Goal: Navigation & Orientation: Go to known website

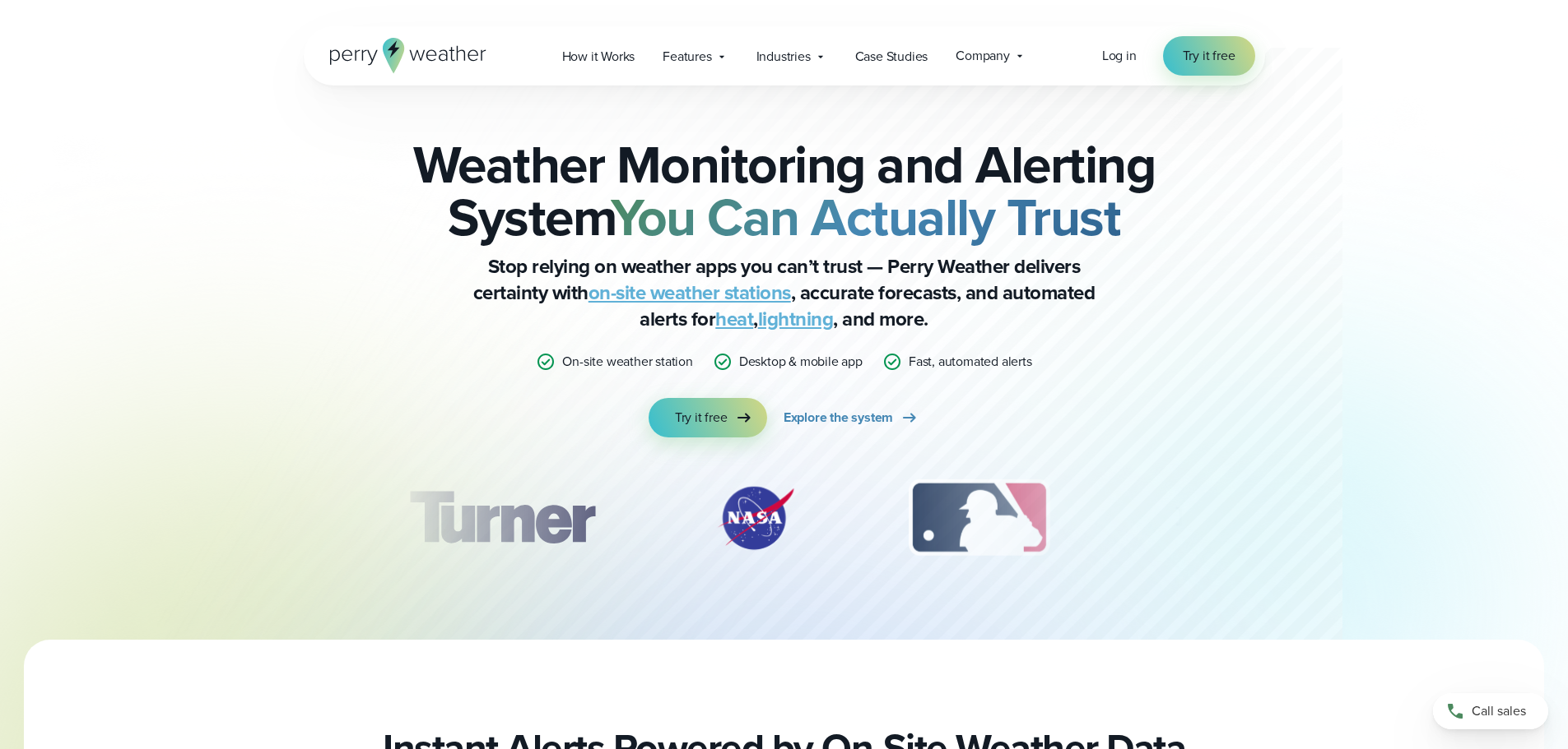
click at [389, 49] on icon at bounding box center [392, 49] width 12 height 17
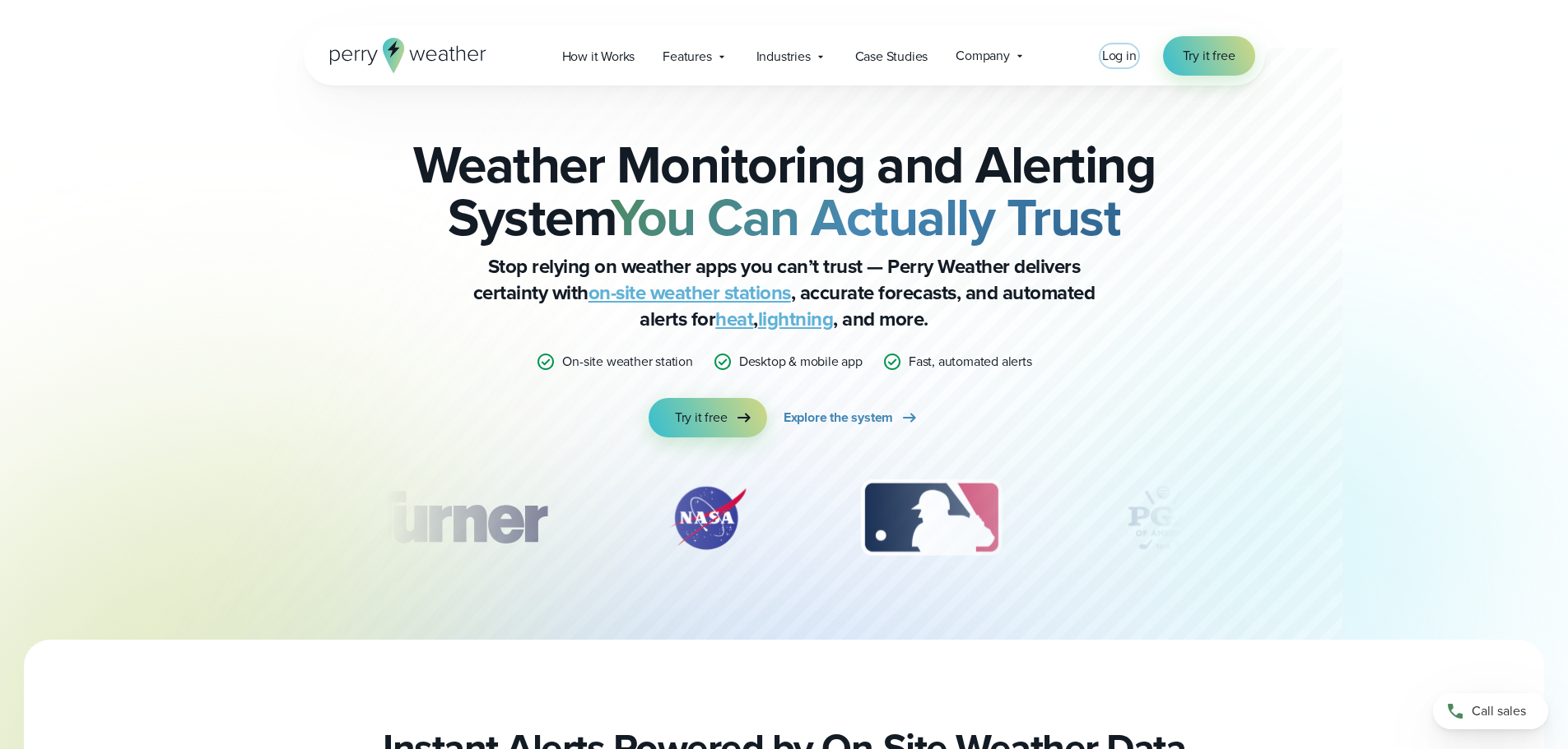
click at [1104, 56] on span "Log in" at bounding box center [1119, 55] width 34 height 19
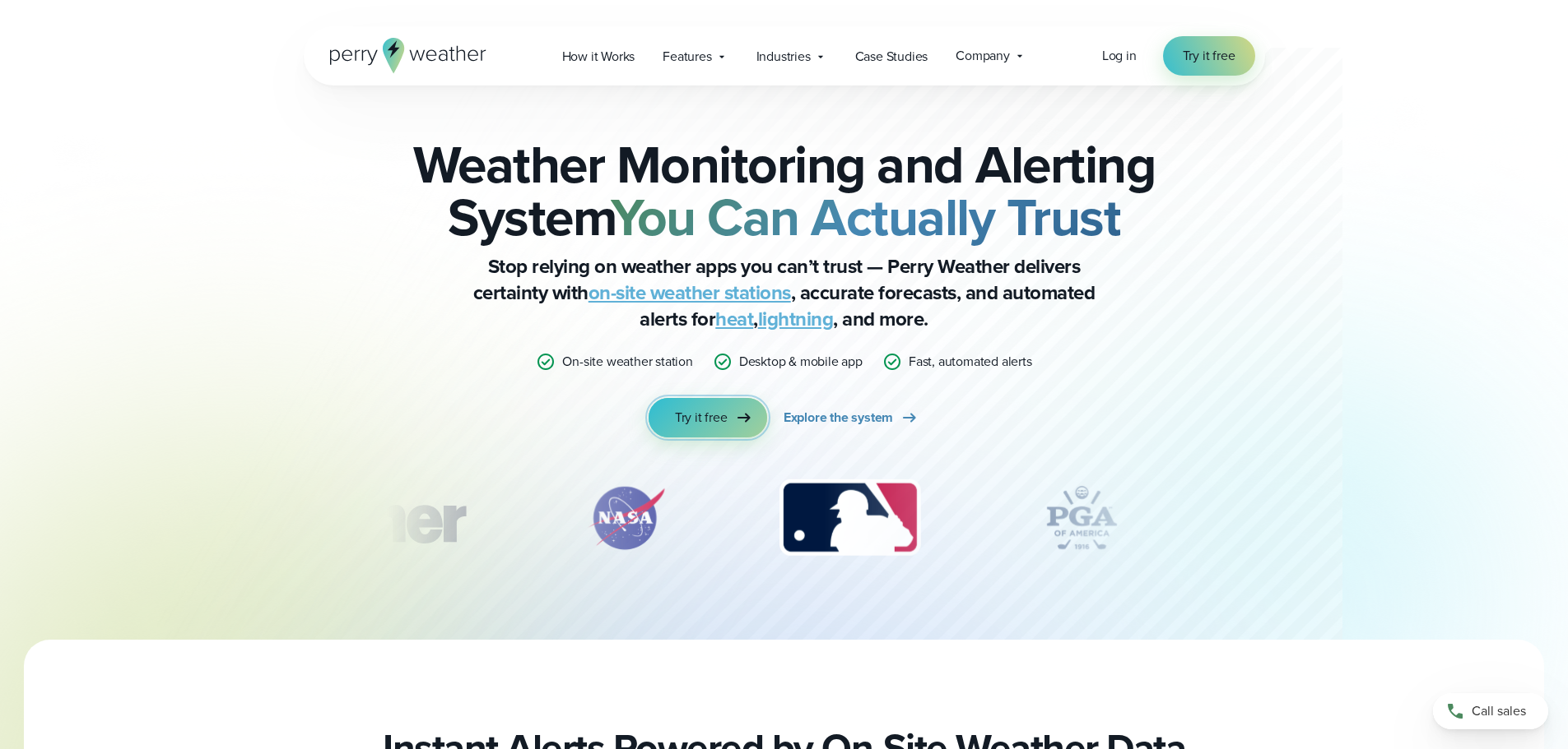
click at [688, 418] on span "Try it free" at bounding box center [701, 418] width 52 height 20
